Goal: Transaction & Acquisition: Download file/media

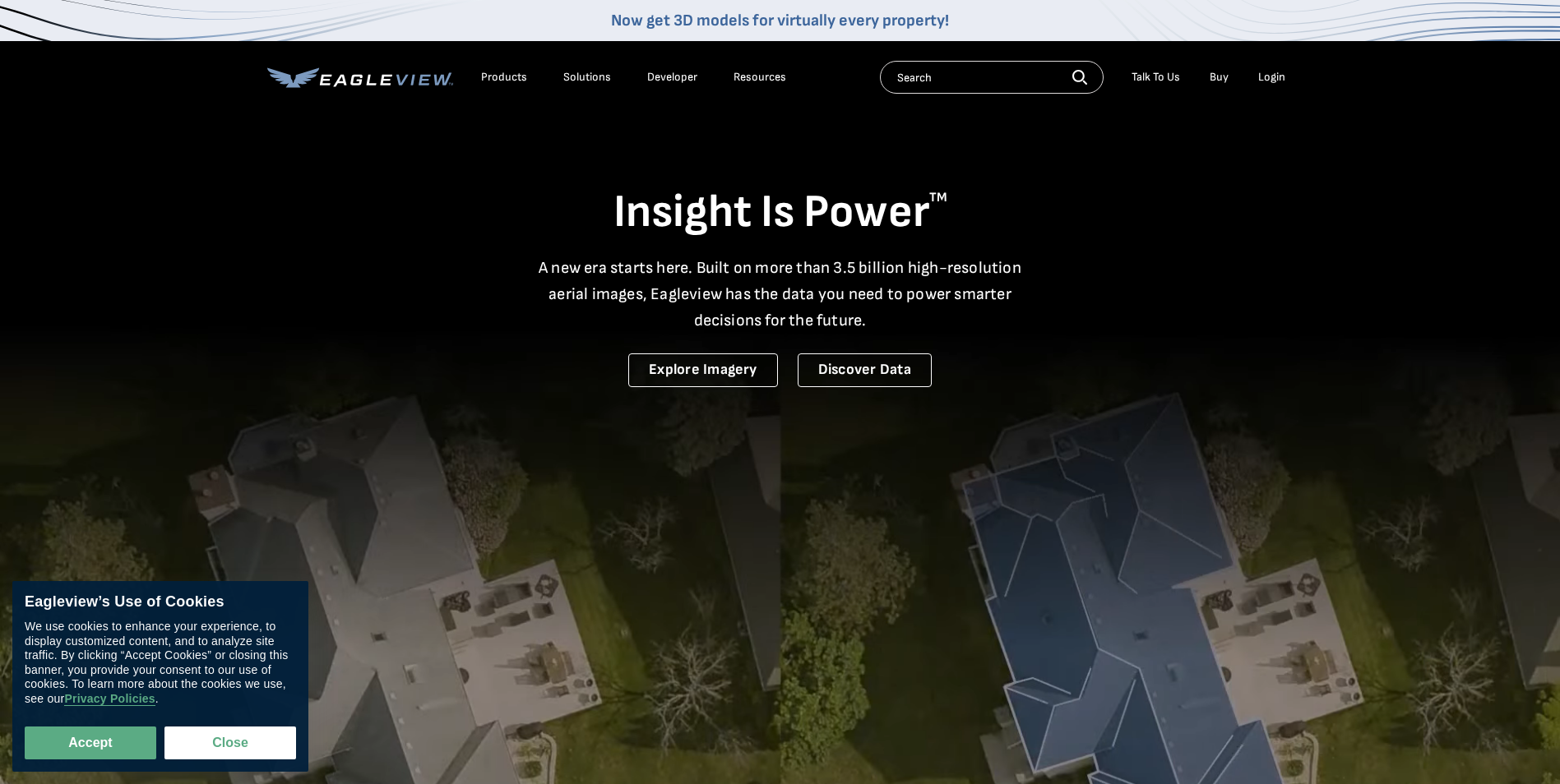
click at [1267, 79] on div "Login" at bounding box center [1271, 77] width 27 height 15
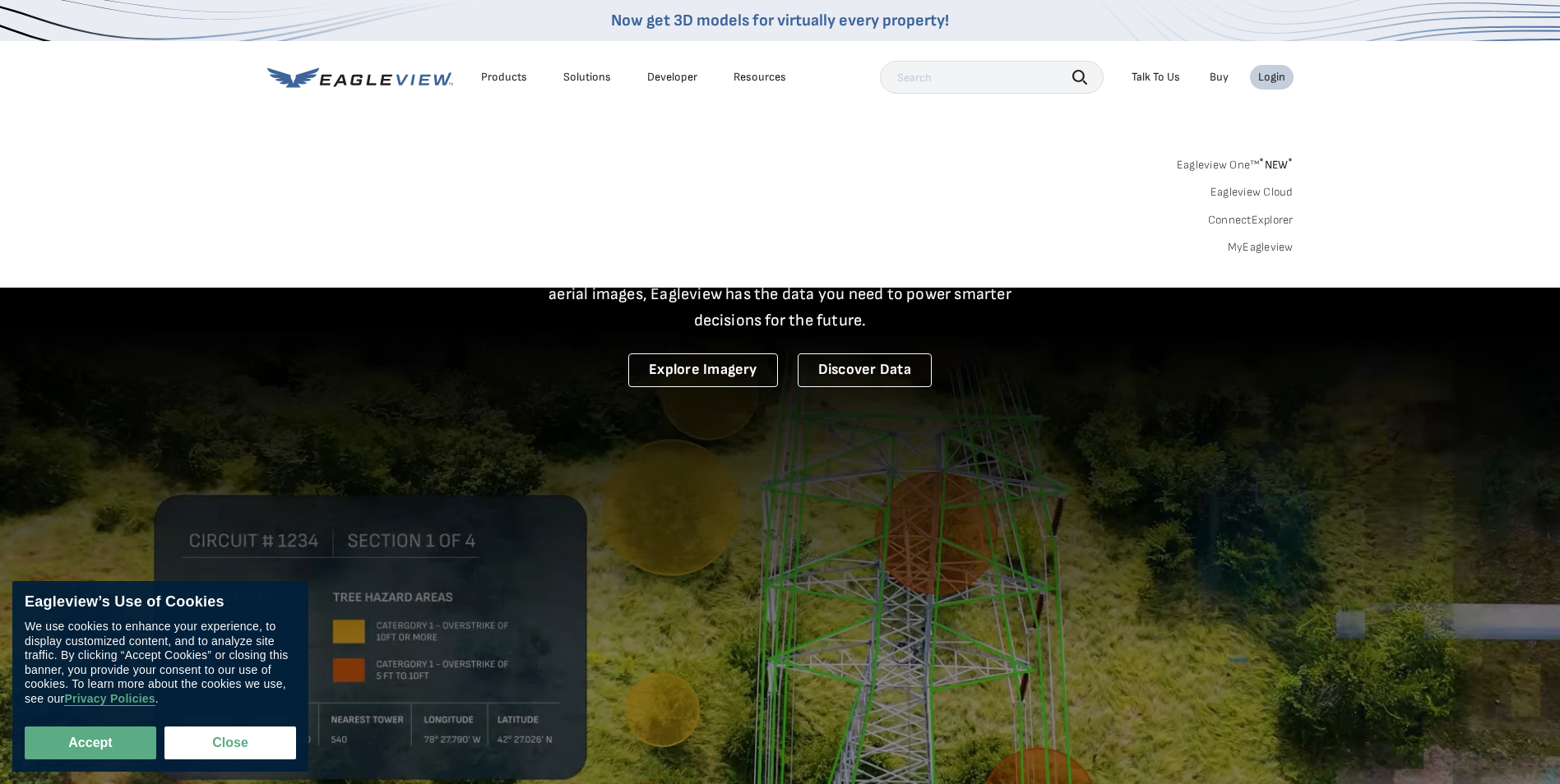
click at [1253, 250] on link "MyEagleview" at bounding box center [1260, 247] width 65 height 15
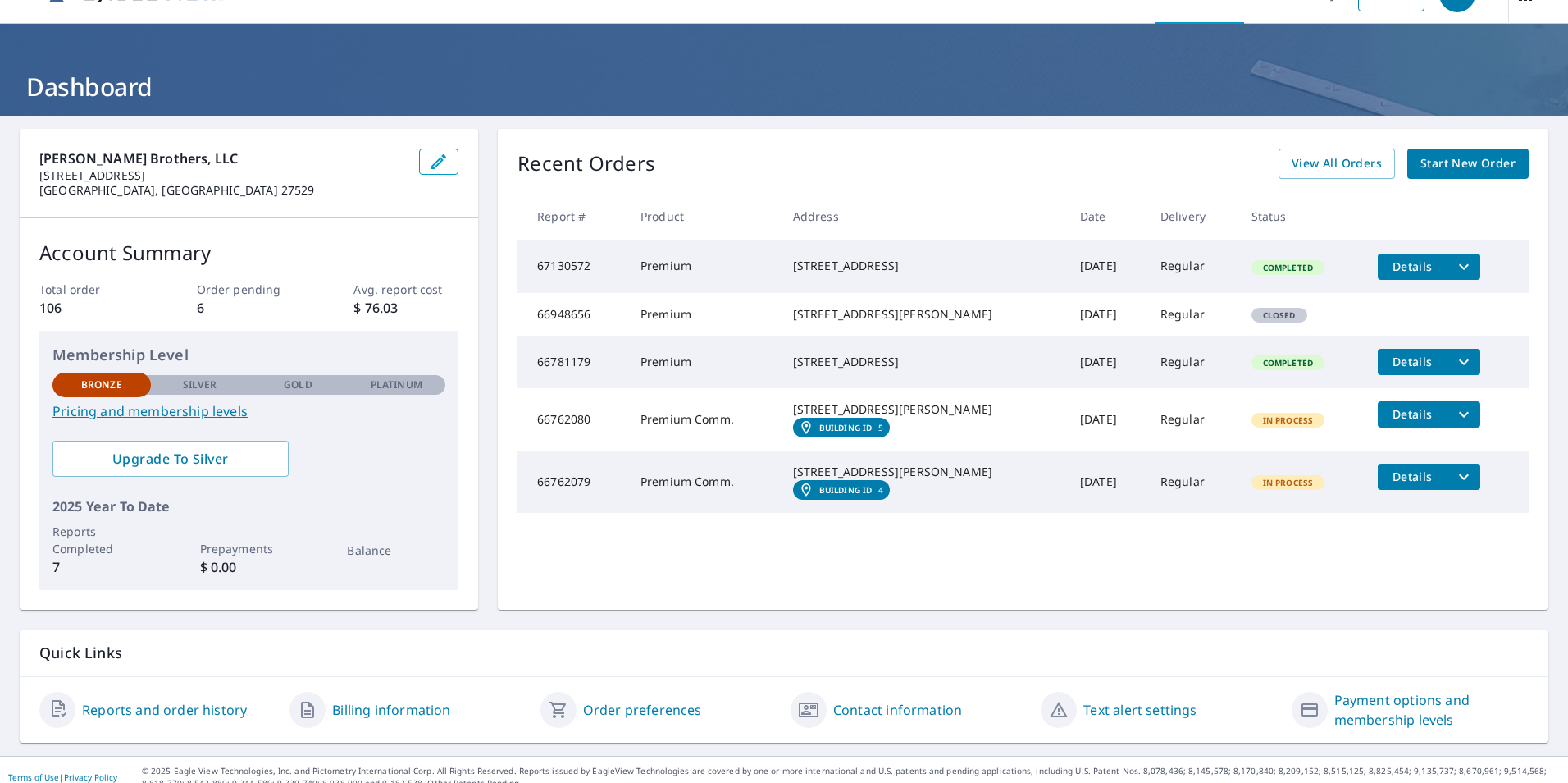
scroll to position [51, 0]
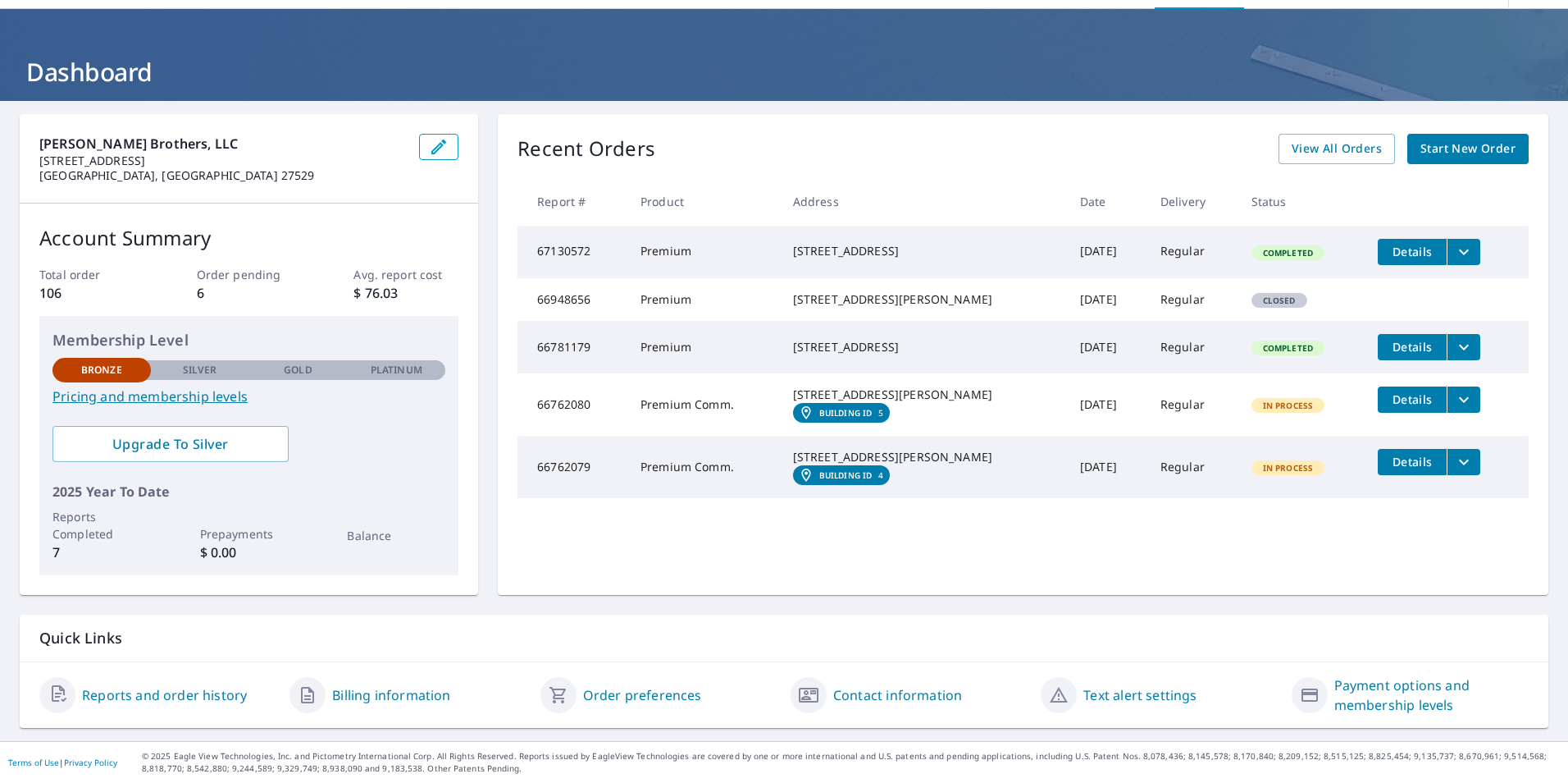
click at [164, 691] on link "Reports and order history" at bounding box center [164, 695] width 164 height 19
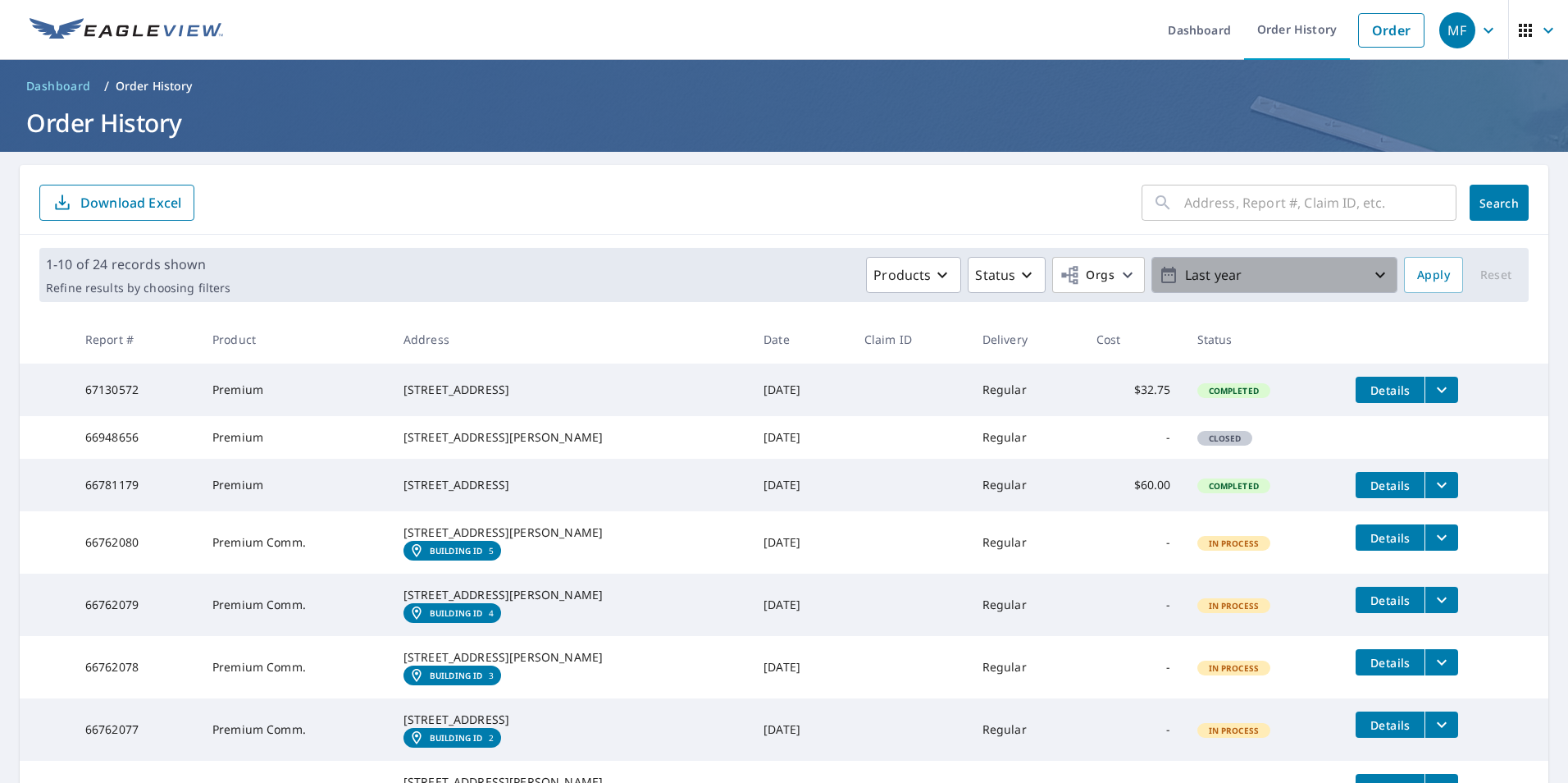
click at [1370, 272] on icon "button" at bounding box center [1380, 275] width 19 height 19
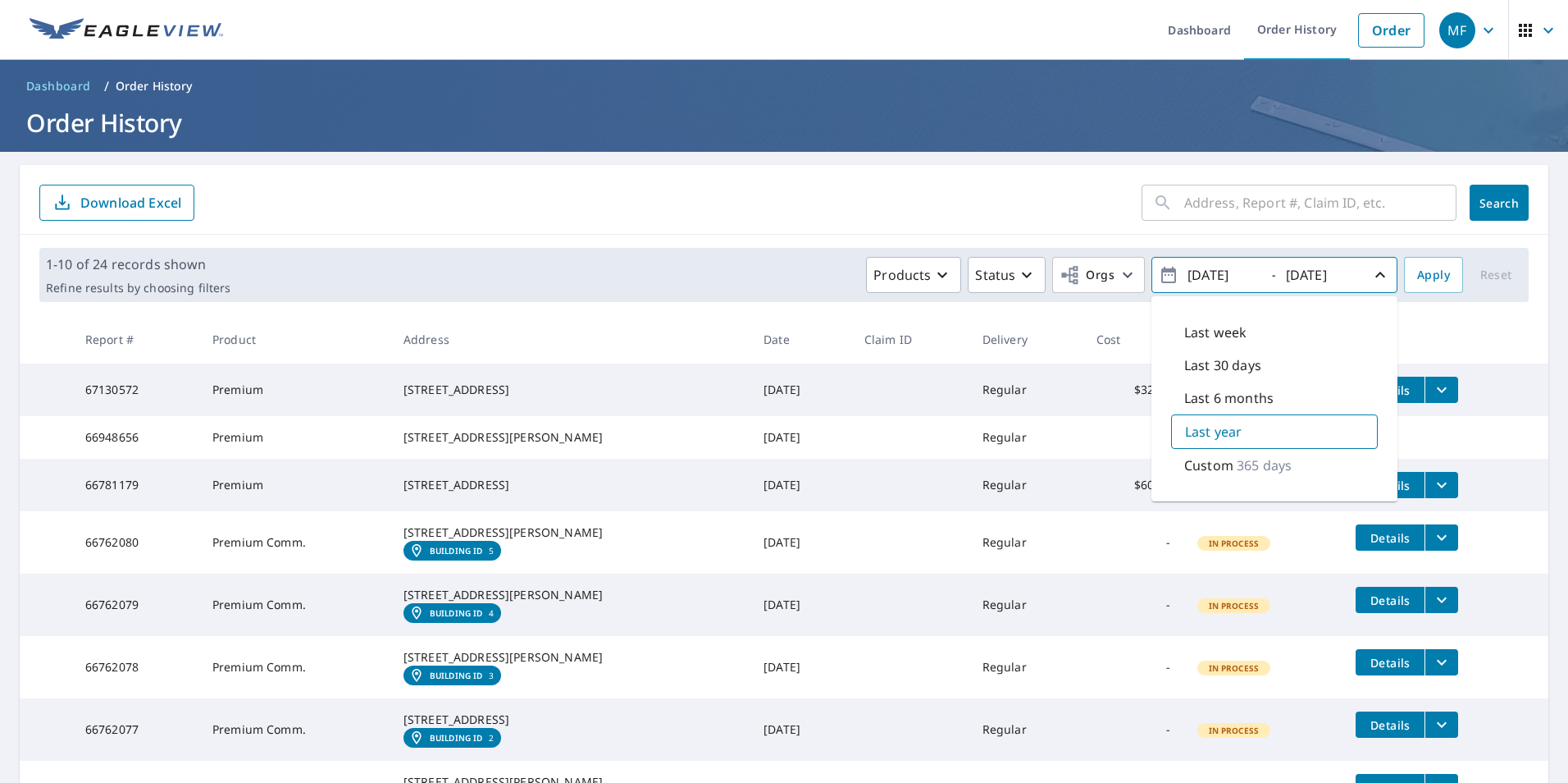
click at [1203, 467] on p "Custom" at bounding box center [1209, 466] width 50 height 19
click at [1201, 270] on input "2024/09/08" at bounding box center [1222, 275] width 81 height 26
type input "2023/09/08"
click at [1417, 267] on span "Apply" at bounding box center [1434, 275] width 33 height 20
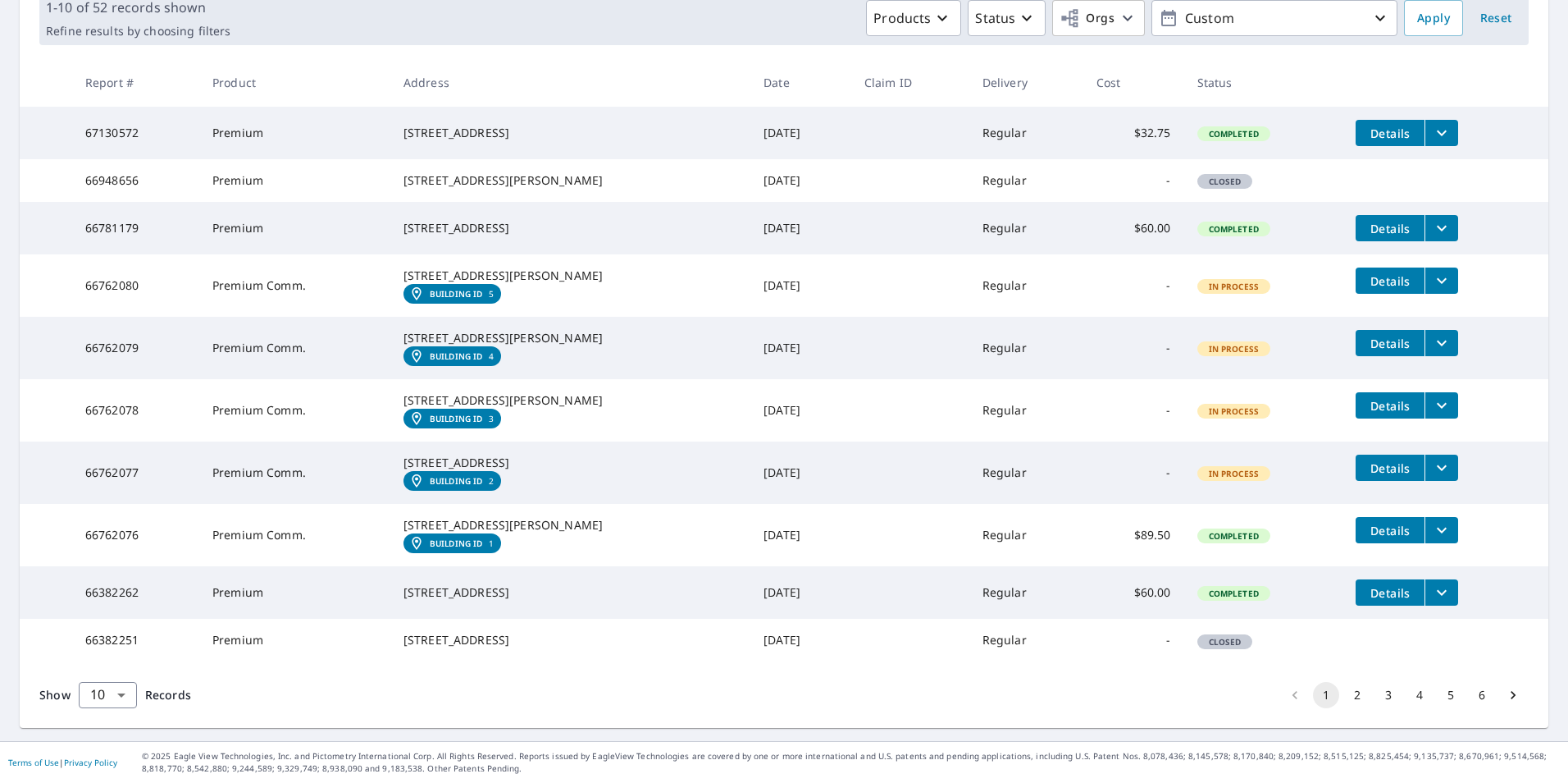
scroll to position [391, 0]
click at [120, 691] on body "MF MF Dashboard Order History Order MF Dashboard / Order History Order History …" at bounding box center [784, 392] width 1568 height 783
click at [97, 754] on li "100" at bounding box center [107, 748] width 58 height 29
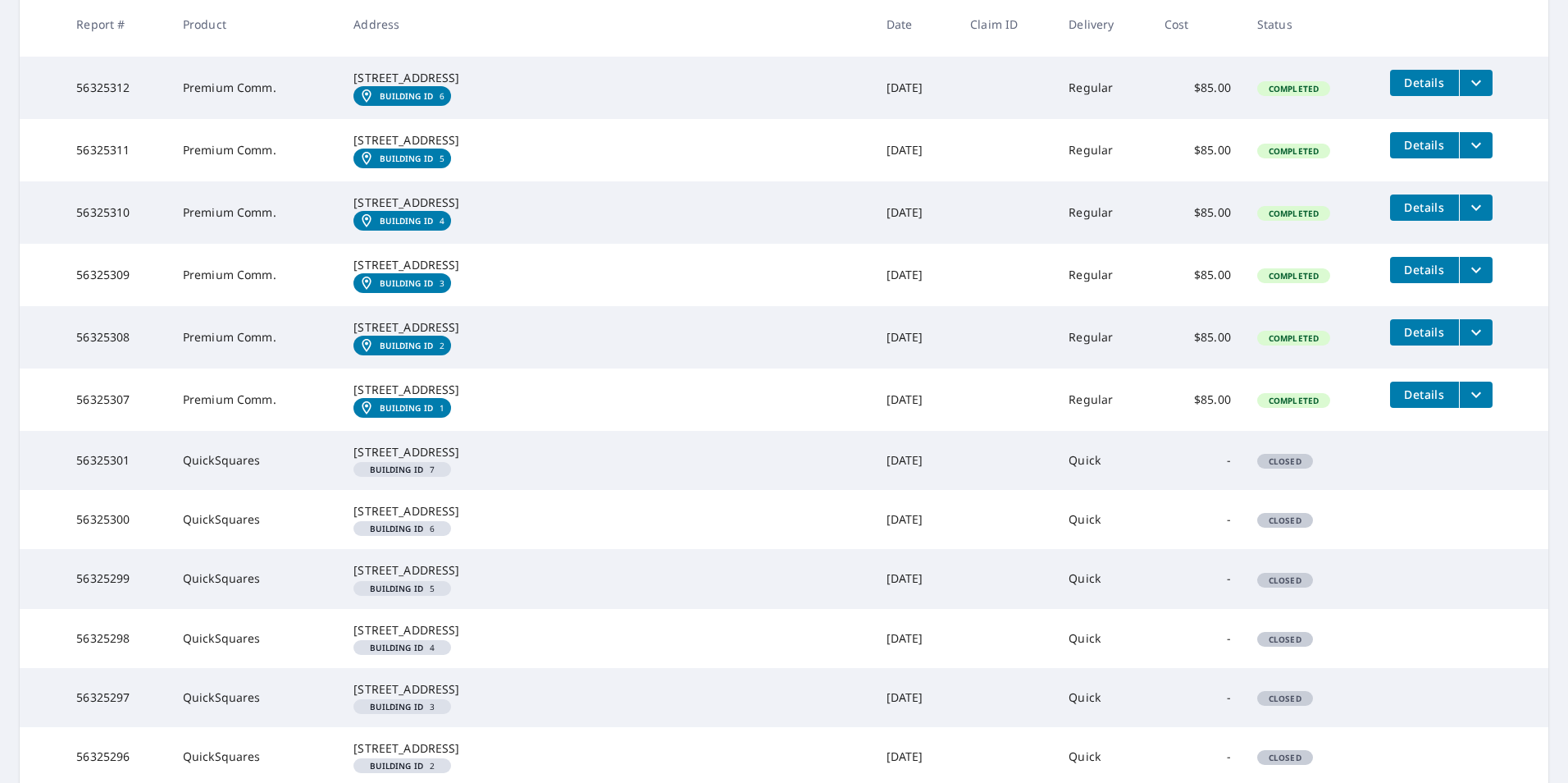
scroll to position [2627, 0]
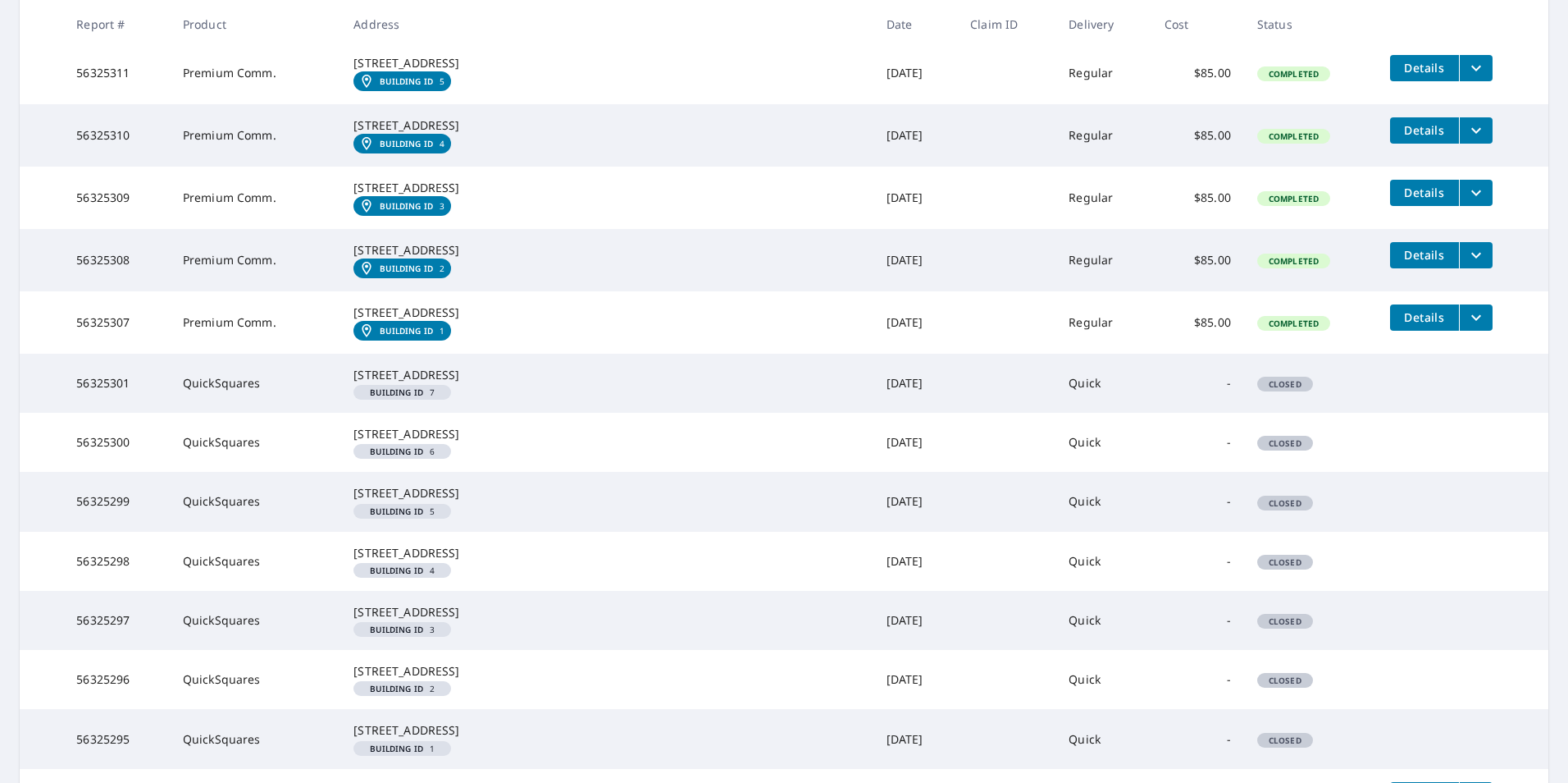
click at [1401, 13] on span "Details" at bounding box center [1425, 5] width 50 height 16
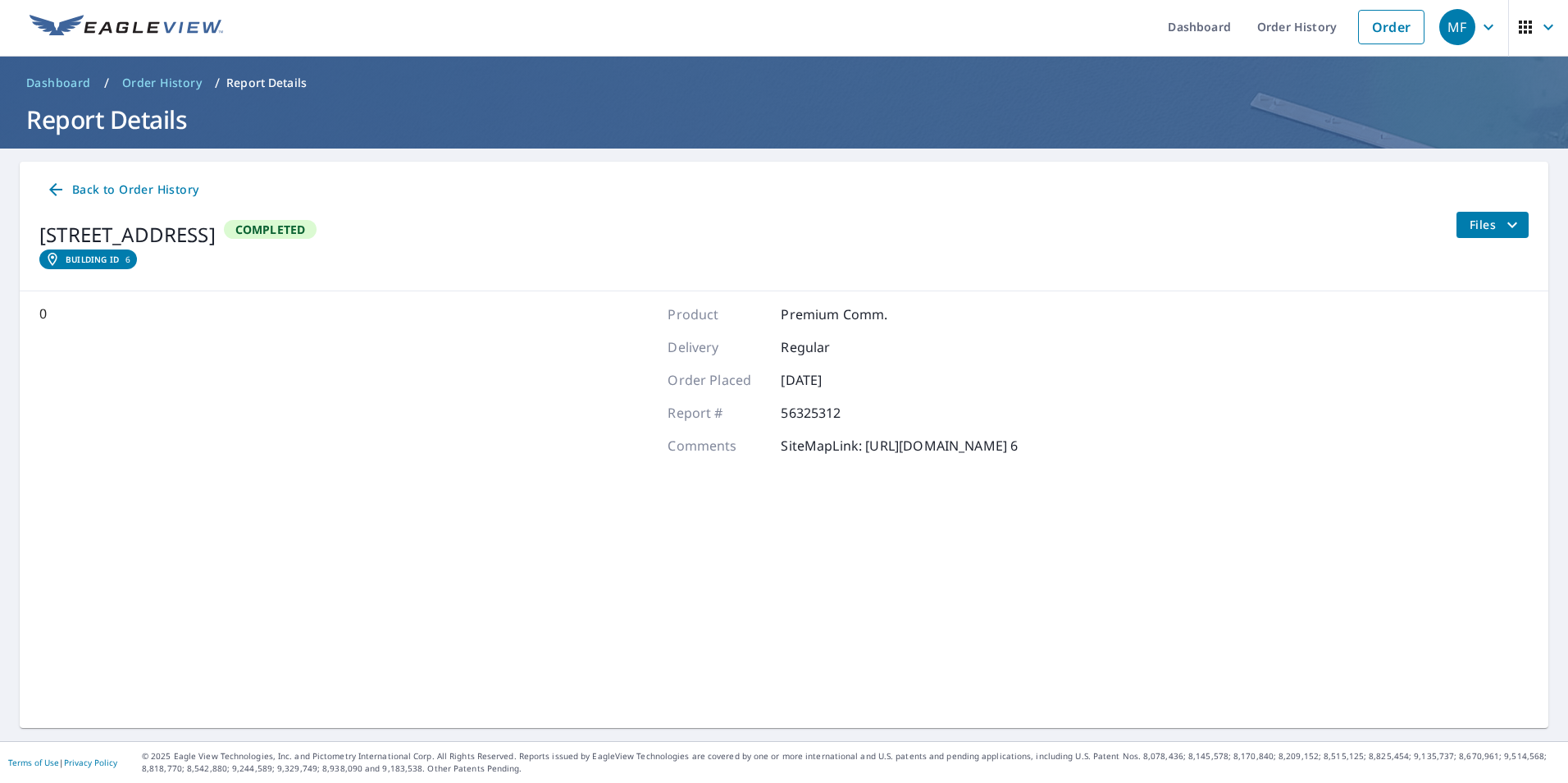
scroll to position [3, 0]
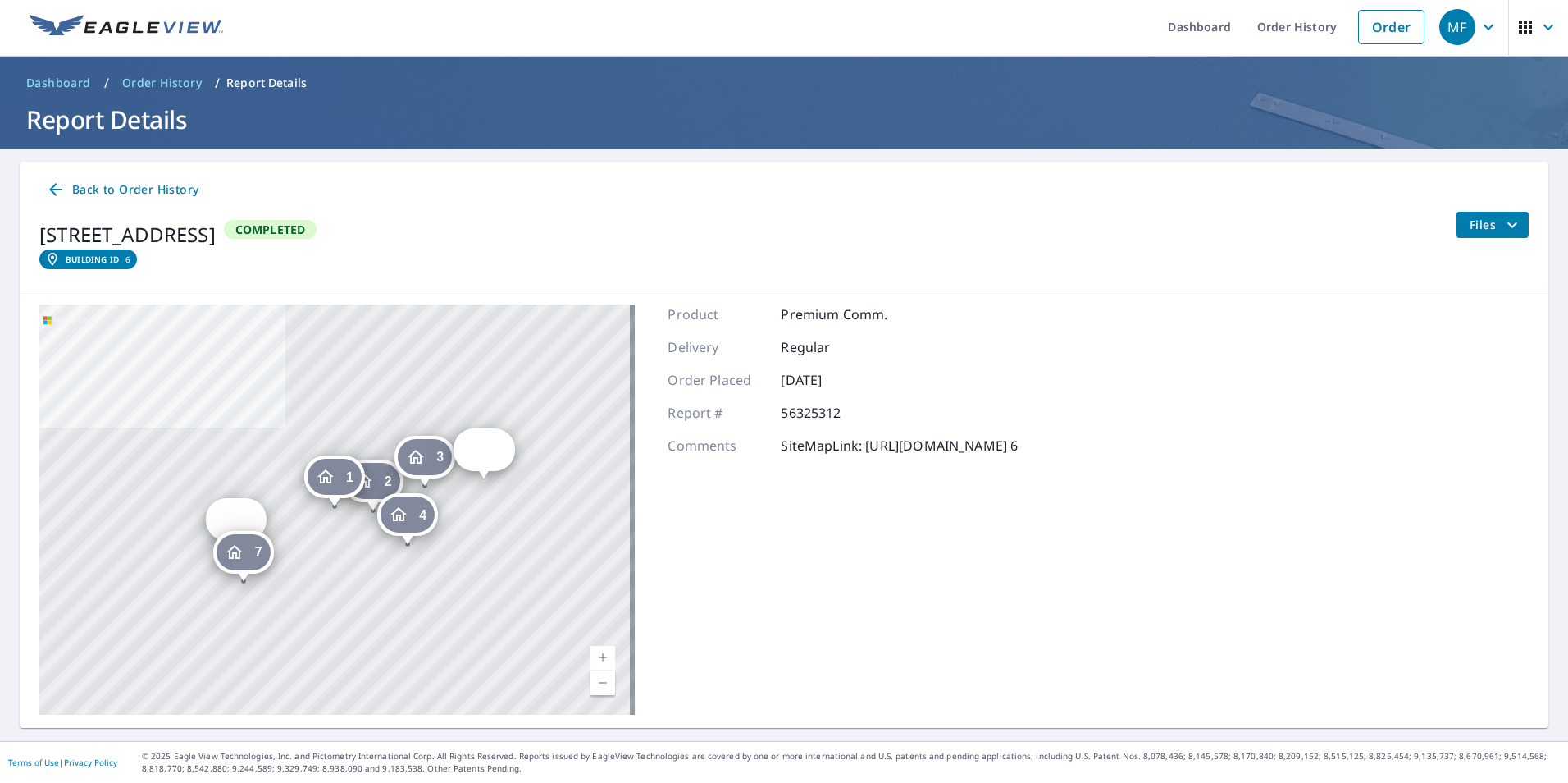
click at [1503, 227] on icon "filesDropdownBtn-56325312" at bounding box center [1513, 225] width 19 height 19
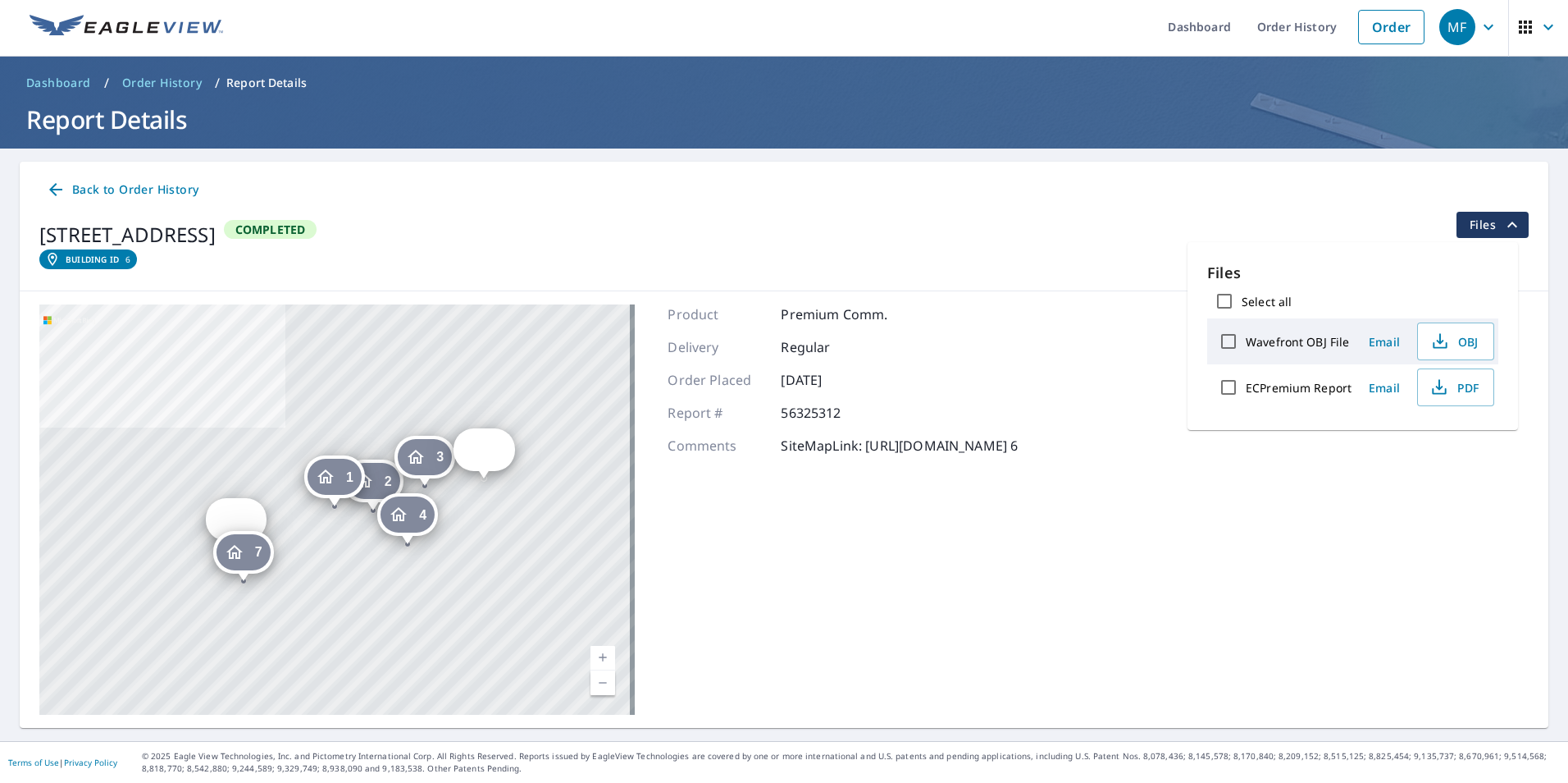
click at [1232, 342] on input "Wavefront OBJ File" at bounding box center [1228, 341] width 34 height 34
checkbox input "true"
click at [1439, 454] on span "Download" at bounding box center [1435, 445] width 87 height 19
click at [1018, 538] on div "Product Premium Comm. Delivery Regular Order Placed Nov 16, 2023 Report # 56325…" at bounding box center [843, 509] width 350 height 410
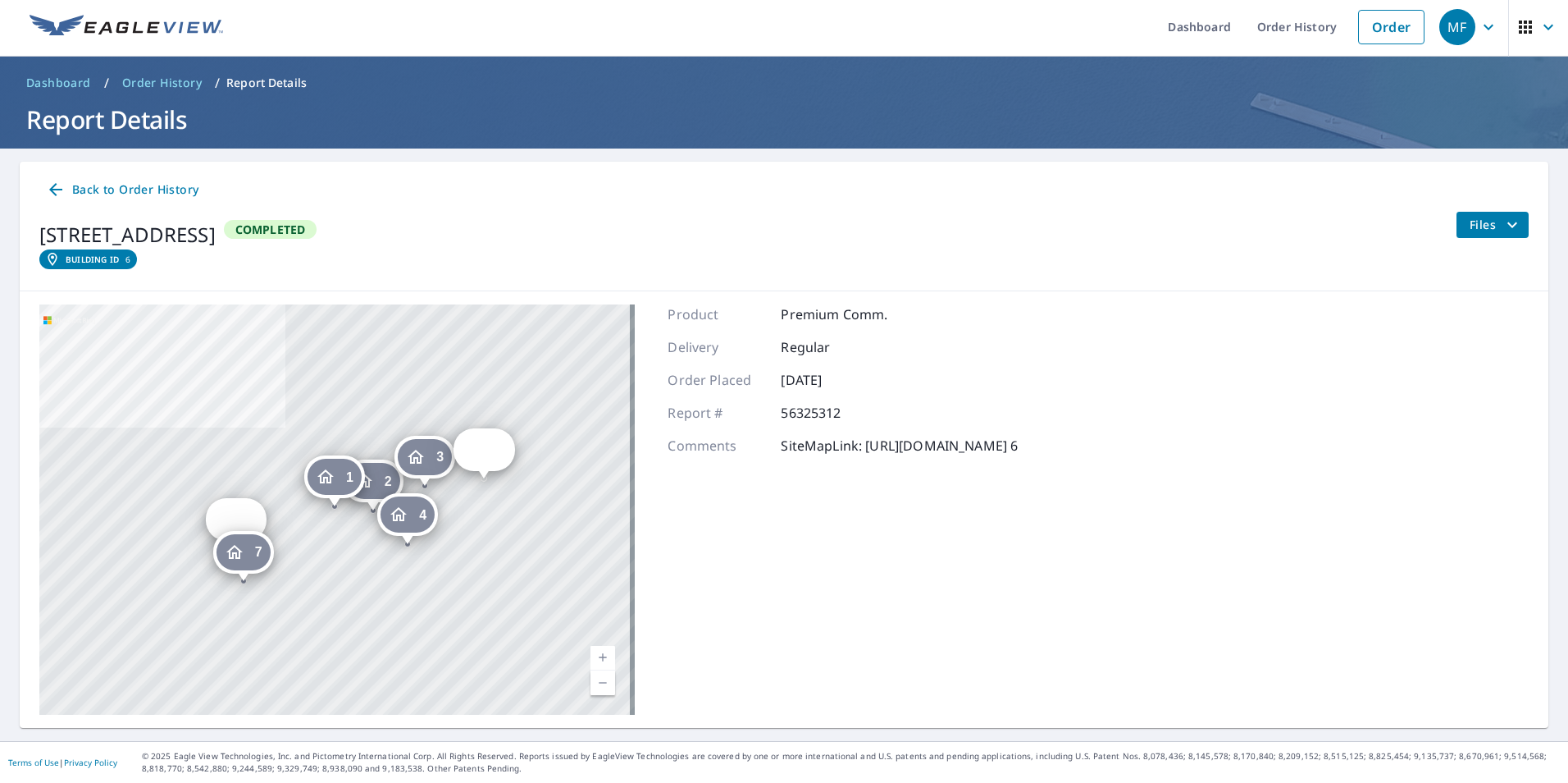
click at [1472, 235] on button "Files" at bounding box center [1492, 224] width 73 height 26
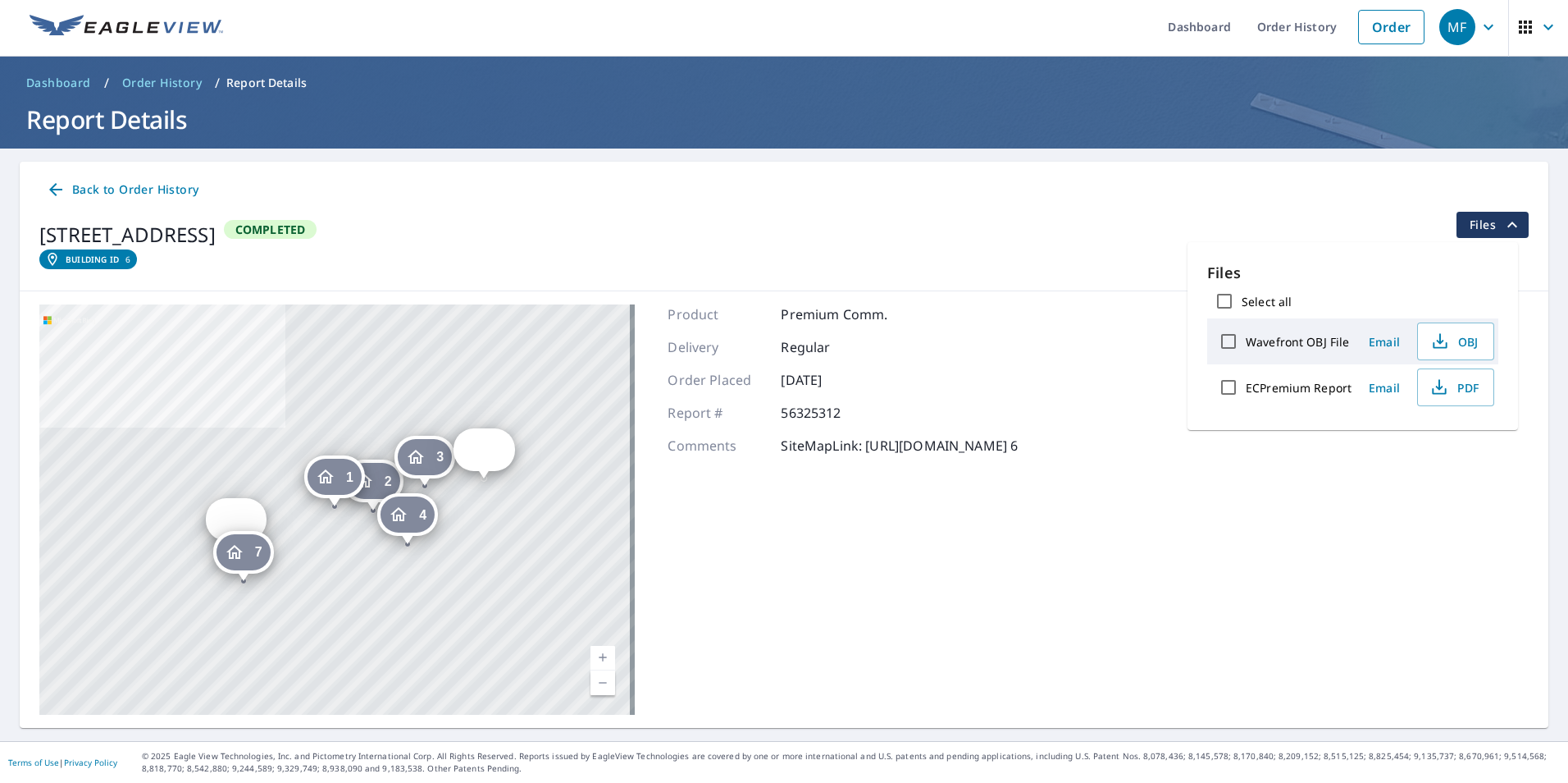
click at [1230, 391] on input "ECPremium Report" at bounding box center [1228, 387] width 34 height 34
checkbox input "true"
click at [1424, 441] on span "Download" at bounding box center [1435, 445] width 87 height 19
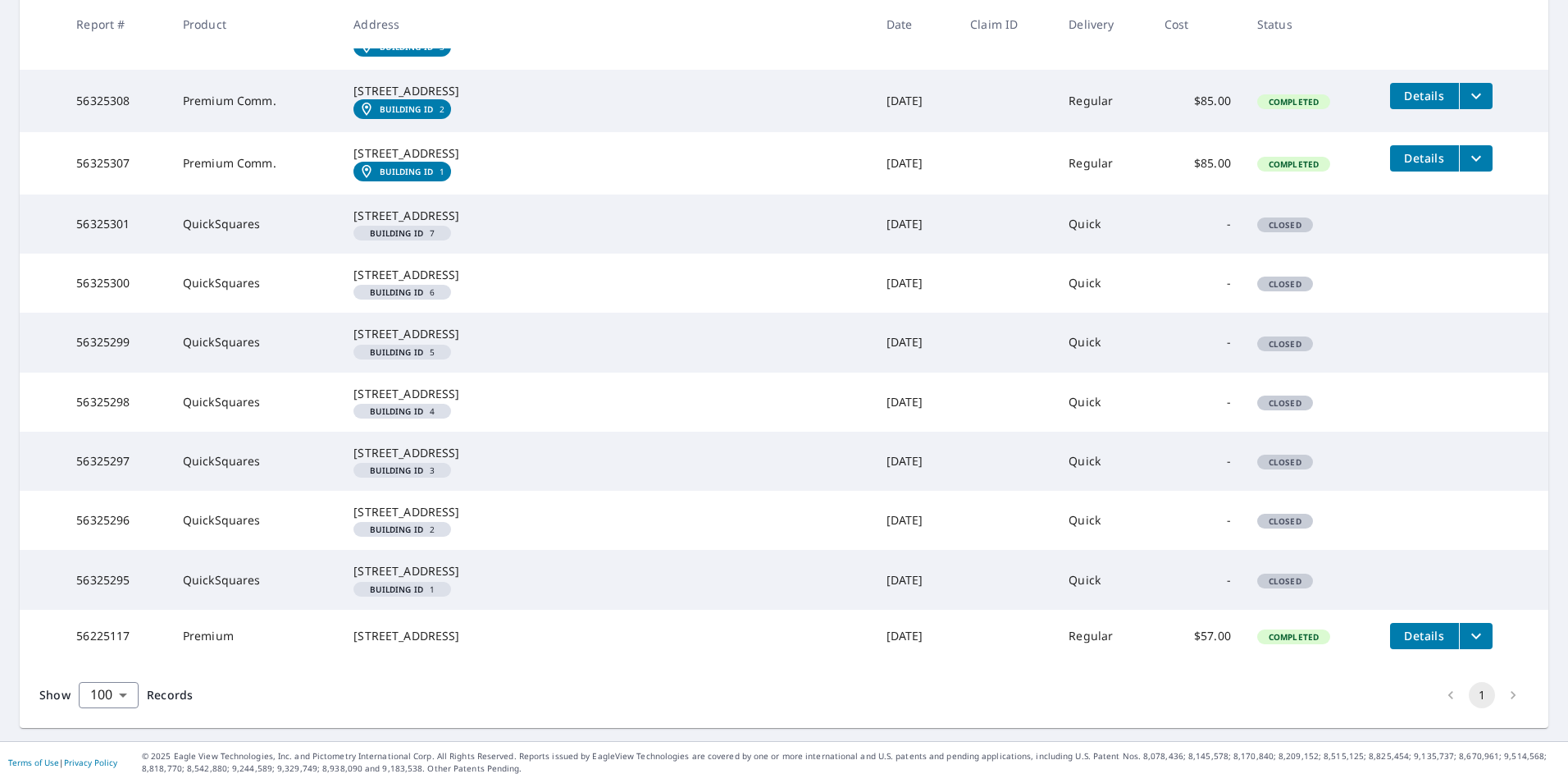
scroll to position [3122, 0]
click at [1401, 166] on span "Details" at bounding box center [1425, 158] width 50 height 16
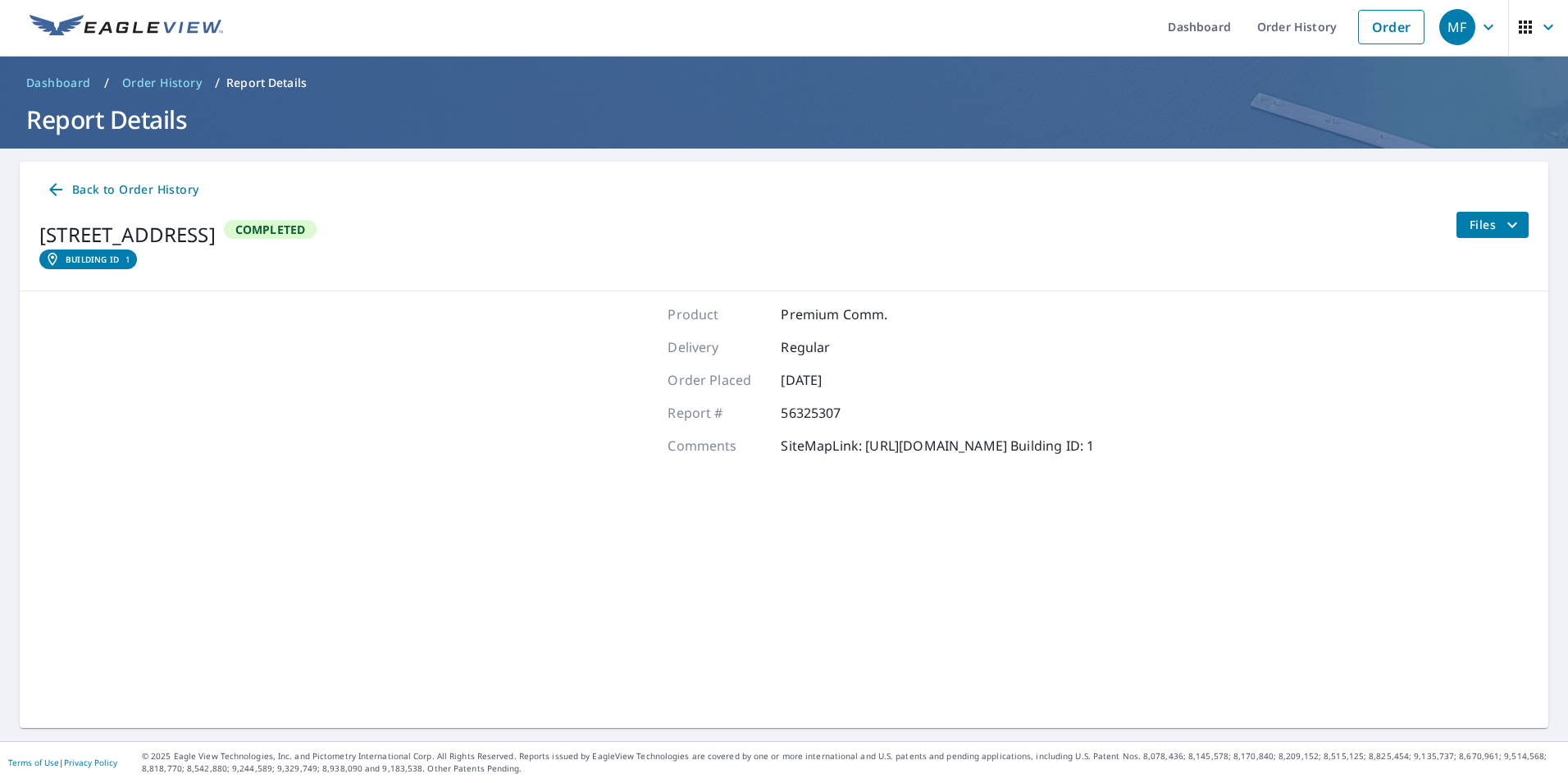
scroll to position [3, 0]
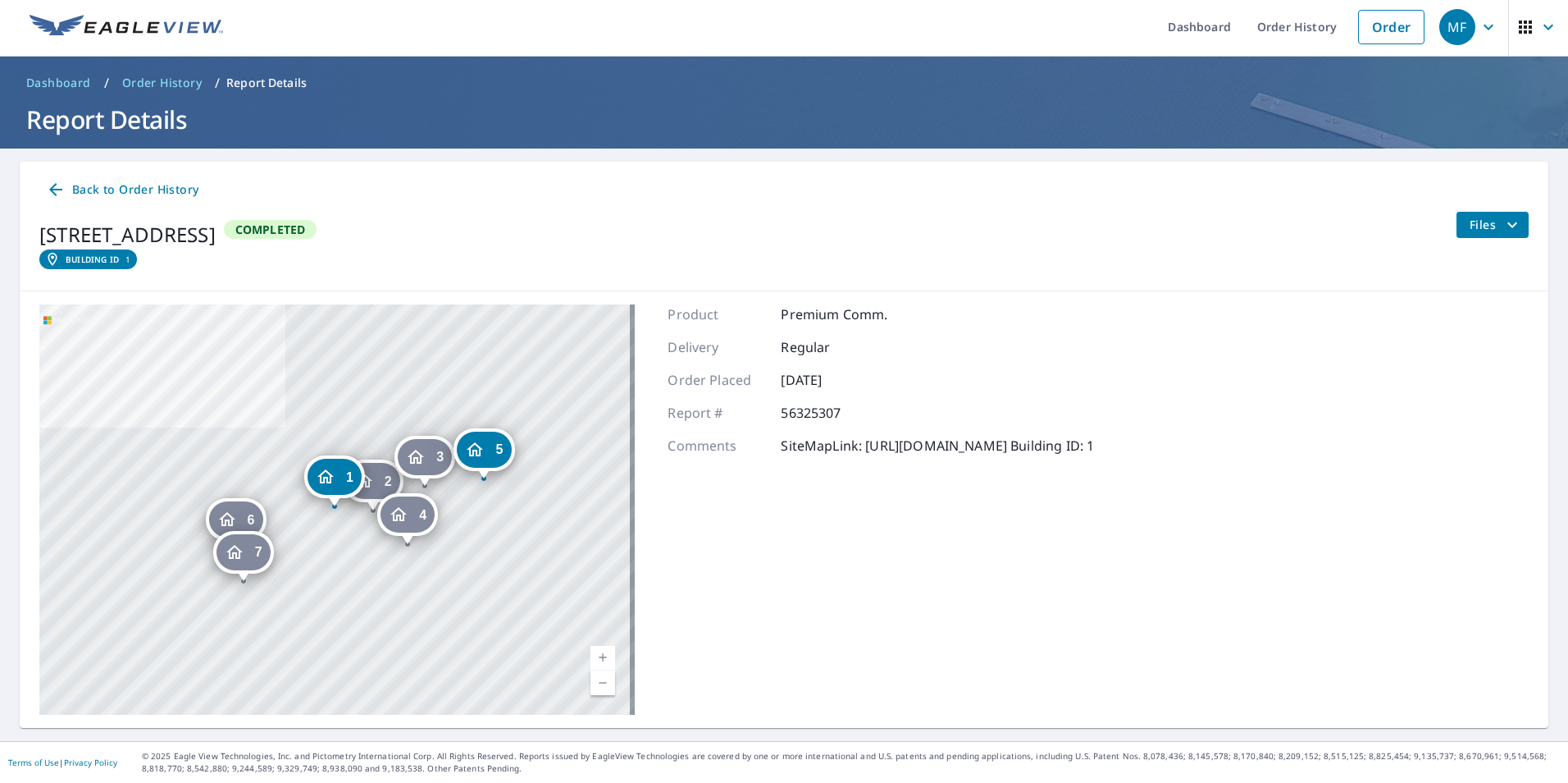
click at [1503, 227] on icon "filesDropdownBtn-56325307" at bounding box center [1513, 225] width 19 height 19
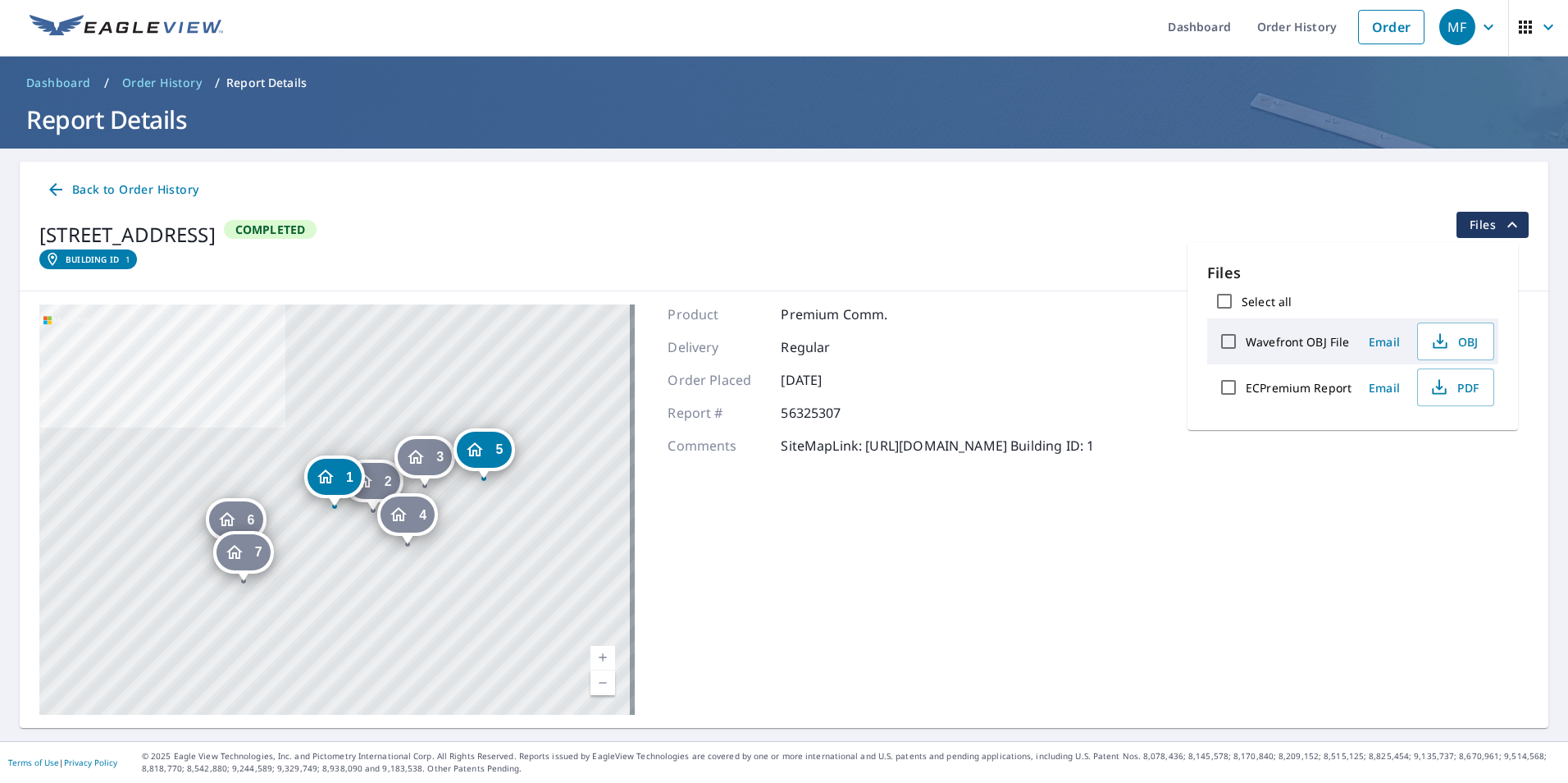
click at [1232, 388] on input "ECPremium Report" at bounding box center [1228, 387] width 34 height 34
checkbox input "true"
click at [1439, 441] on span "Download" at bounding box center [1435, 445] width 87 height 19
